Goal: Task Accomplishment & Management: Manage account settings

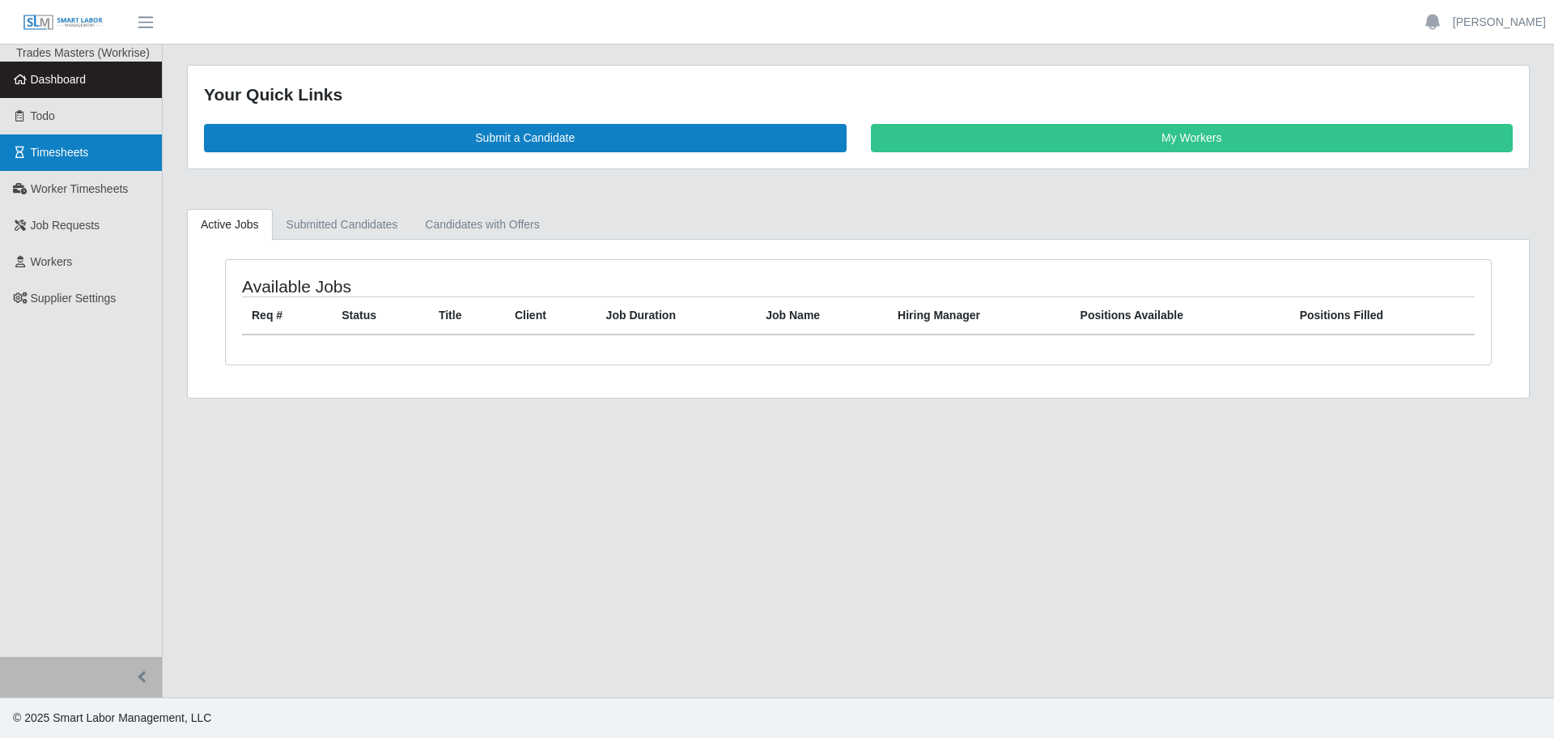
click at [83, 163] on link "Timesheets" at bounding box center [81, 152] width 162 height 36
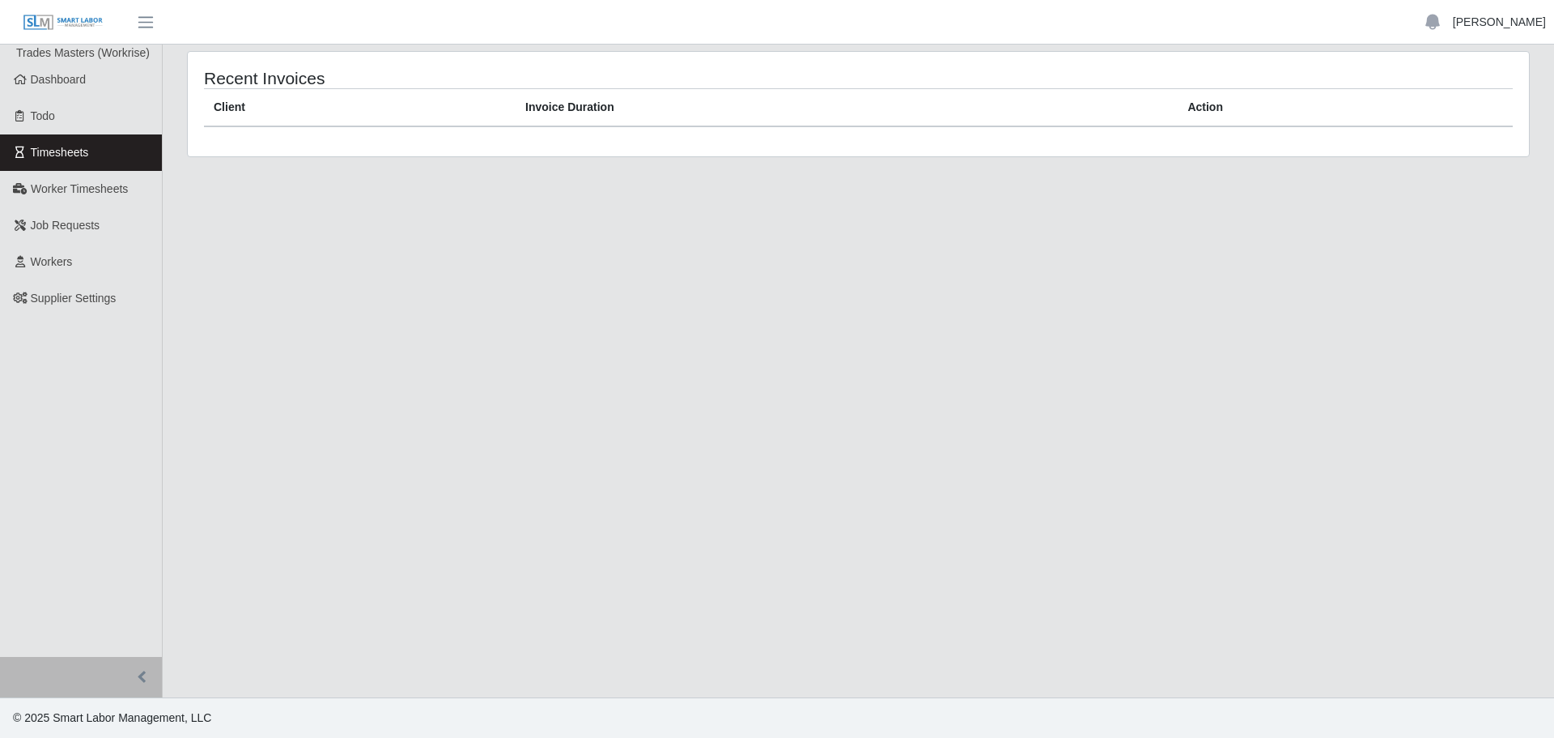
click at [1537, 19] on link "[PERSON_NAME]" at bounding box center [1499, 22] width 93 height 17
click at [1483, 113] on link "Logout" at bounding box center [1481, 113] width 146 height 34
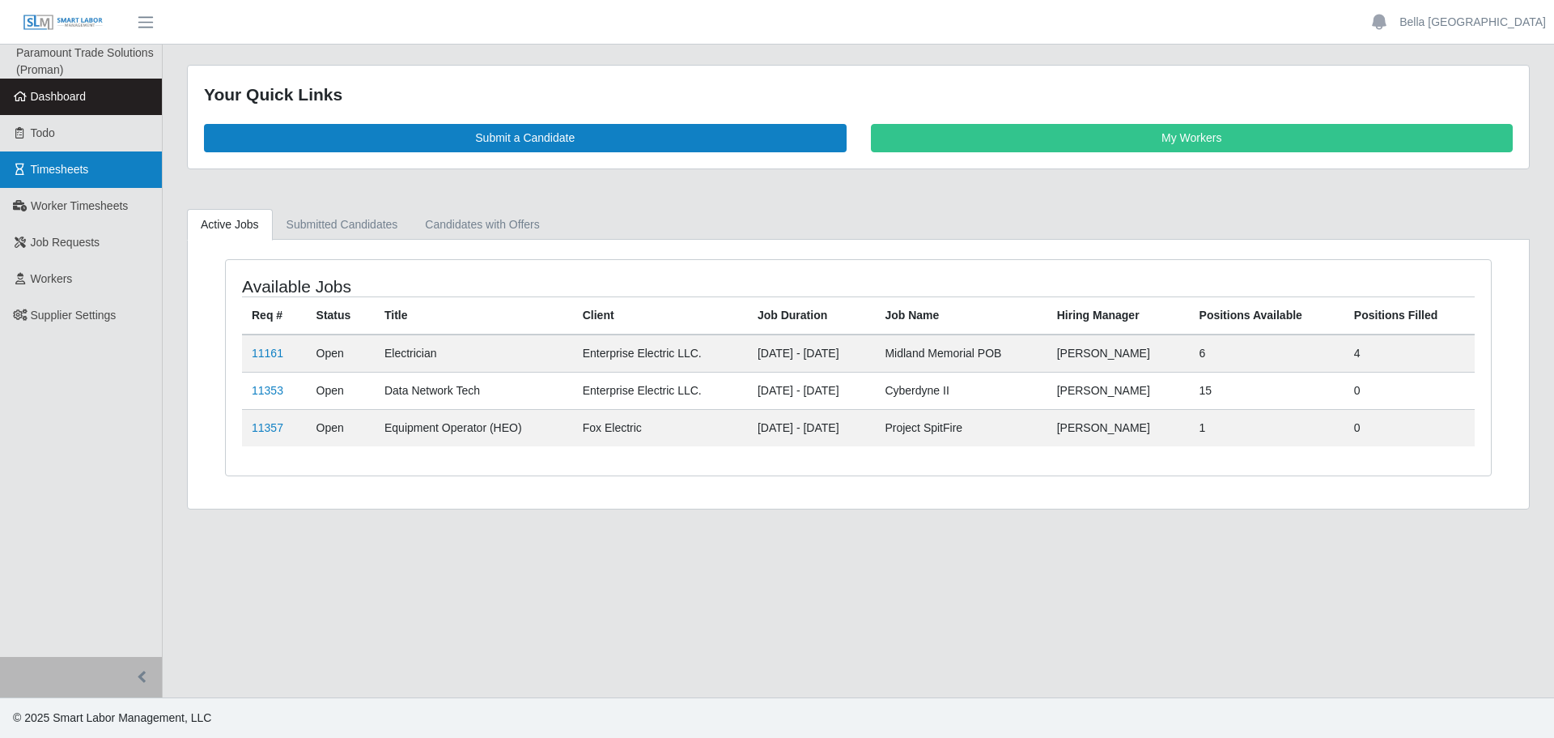
click at [96, 179] on link "Timesheets" at bounding box center [81, 169] width 162 height 36
